Goal: Information Seeking & Learning: Learn about a topic

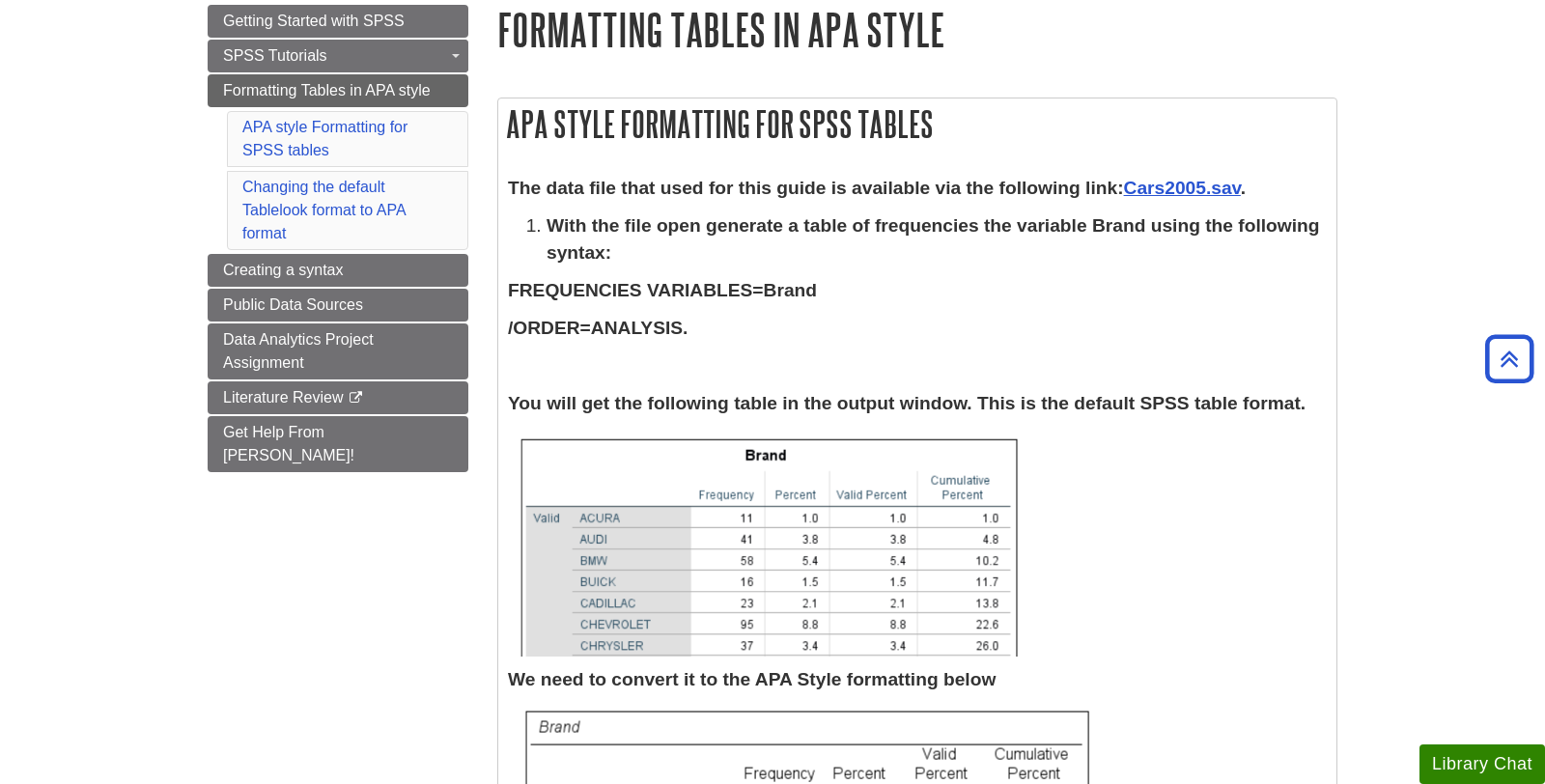
scroll to position [241, 0]
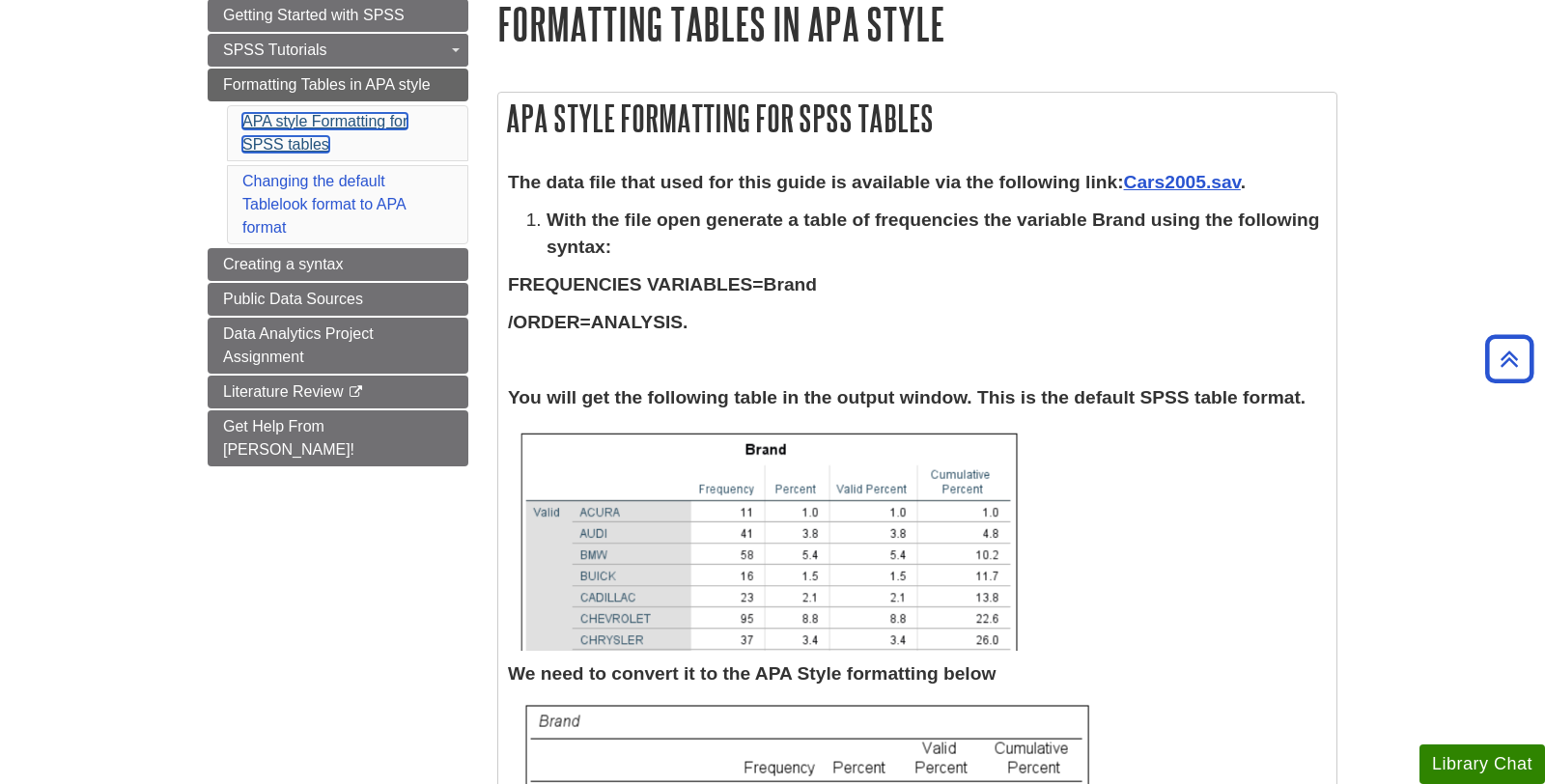
click at [333, 120] on link "APA style Formatting for SPSS tables" at bounding box center [325, 133] width 165 height 39
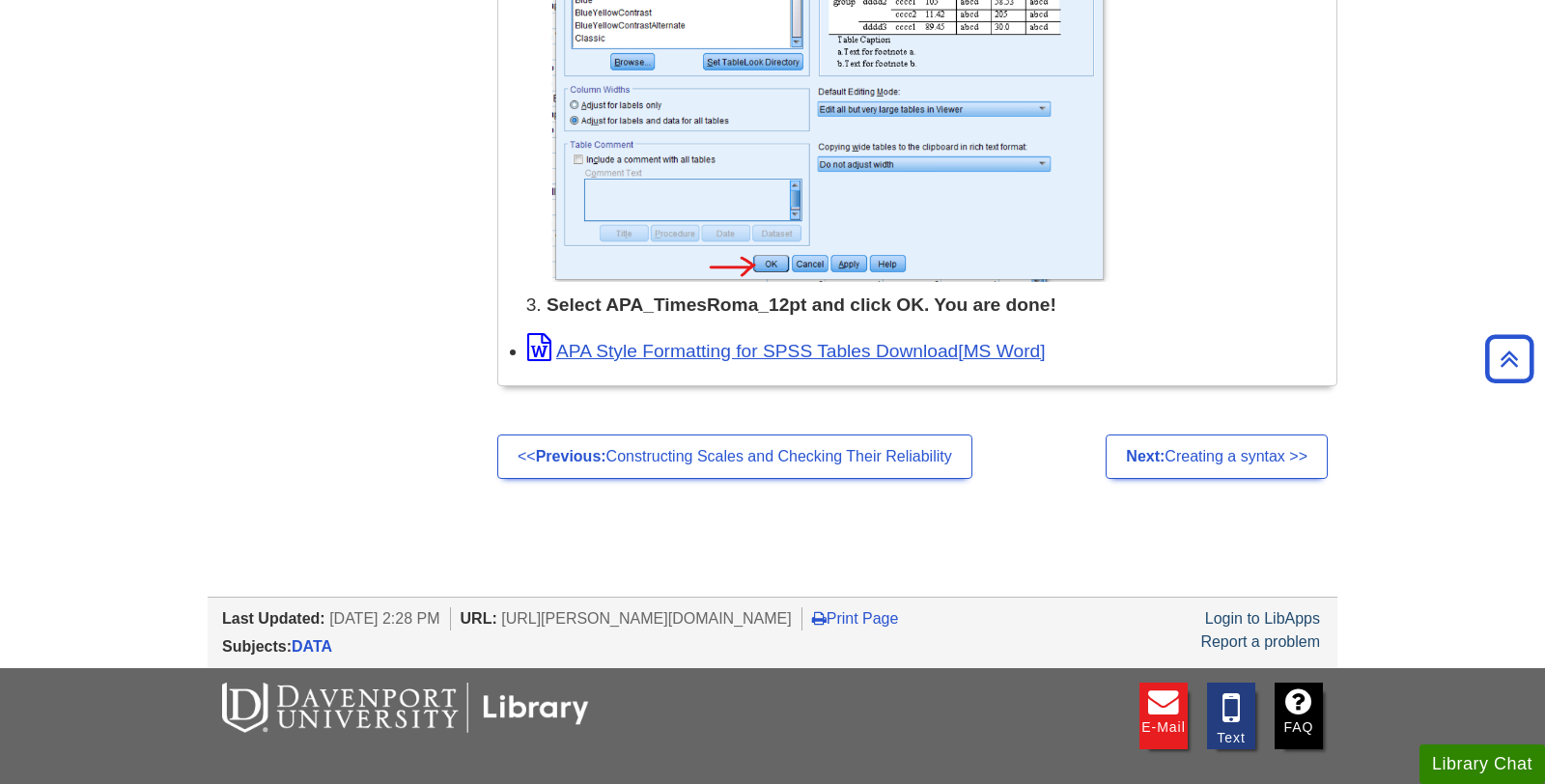
scroll to position [2768, 0]
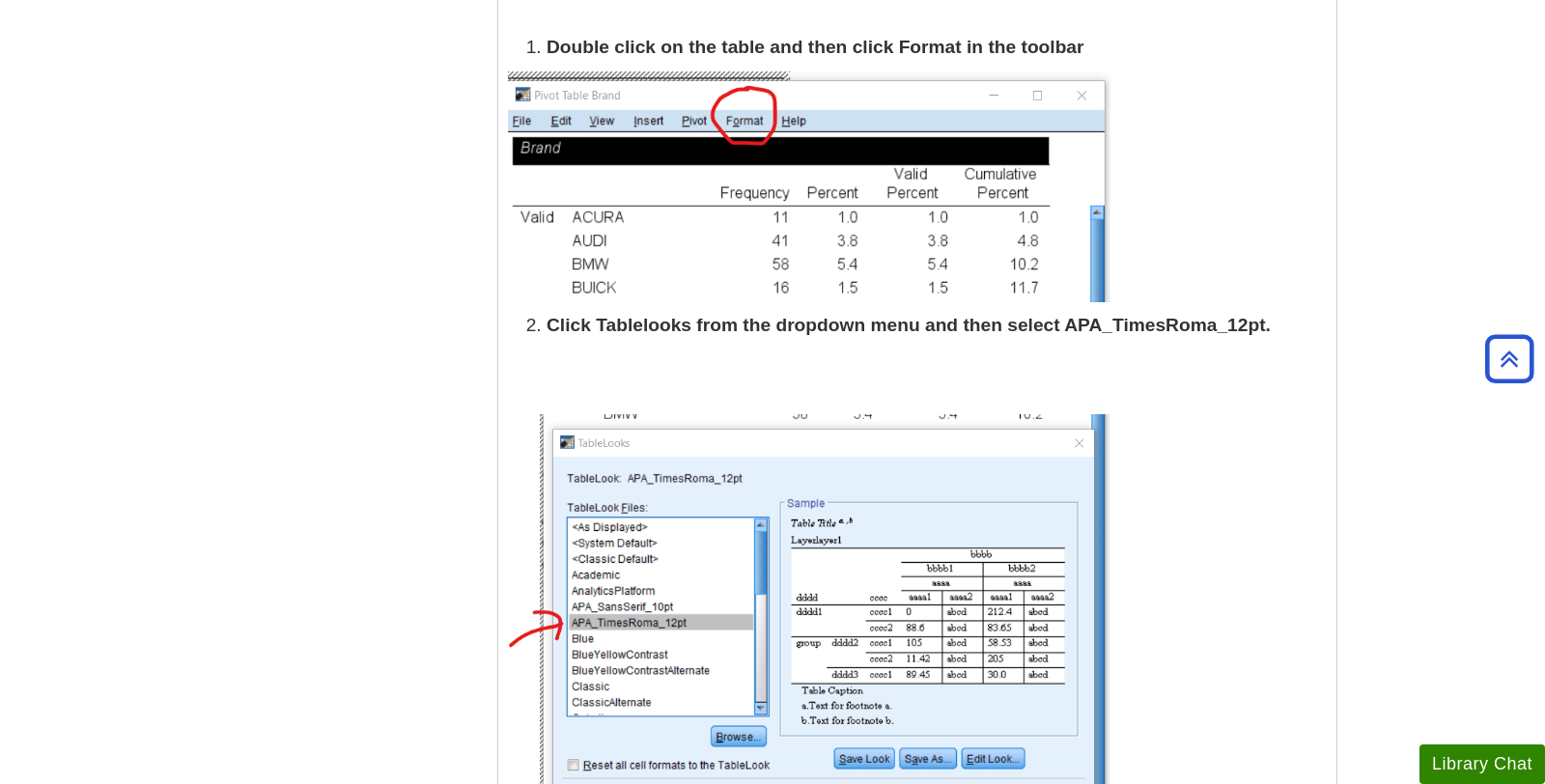
scroll to position [1232, 0]
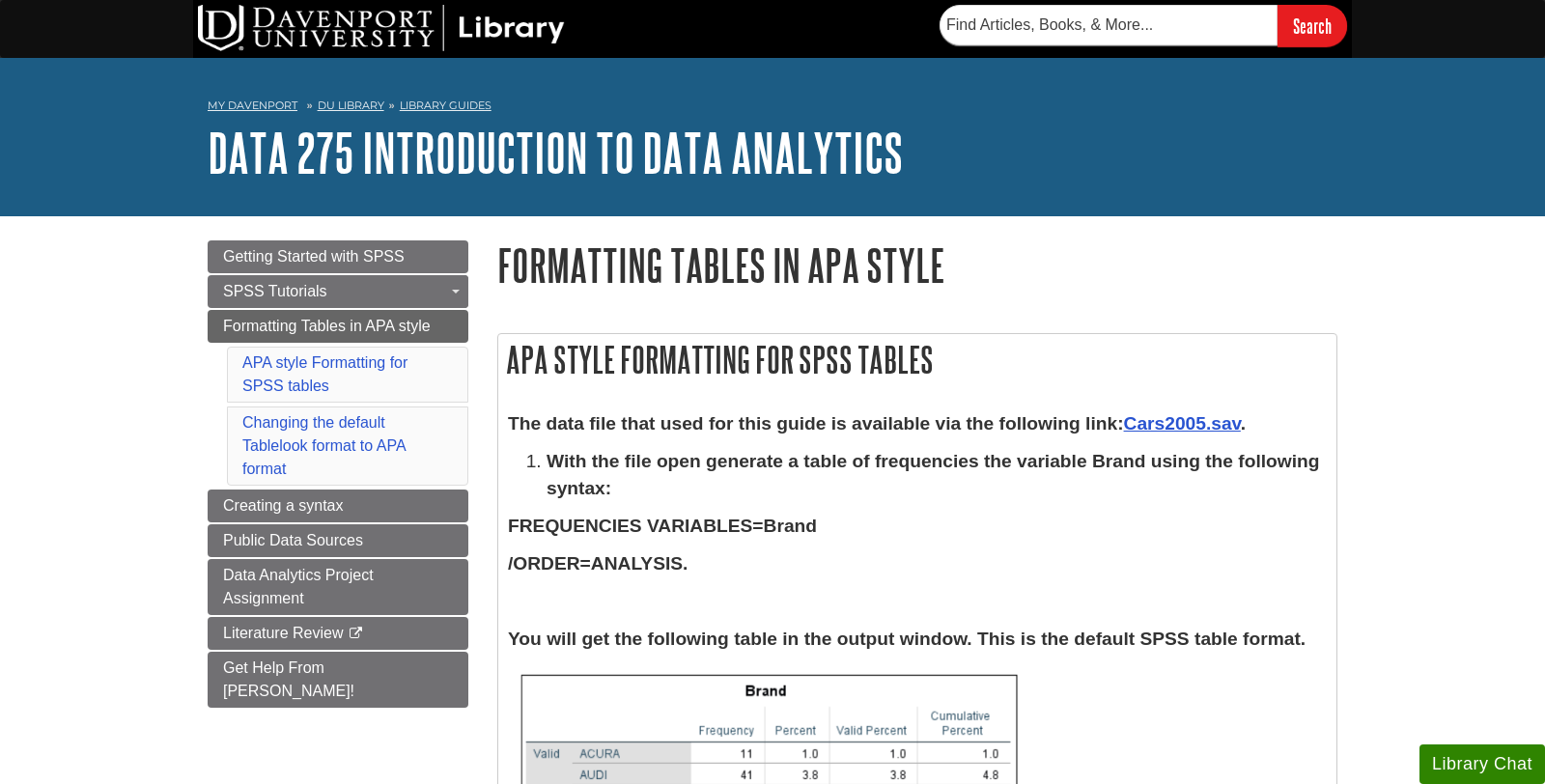
scroll to position [2464, 0]
